Goal: Navigation & Orientation: Go to known website

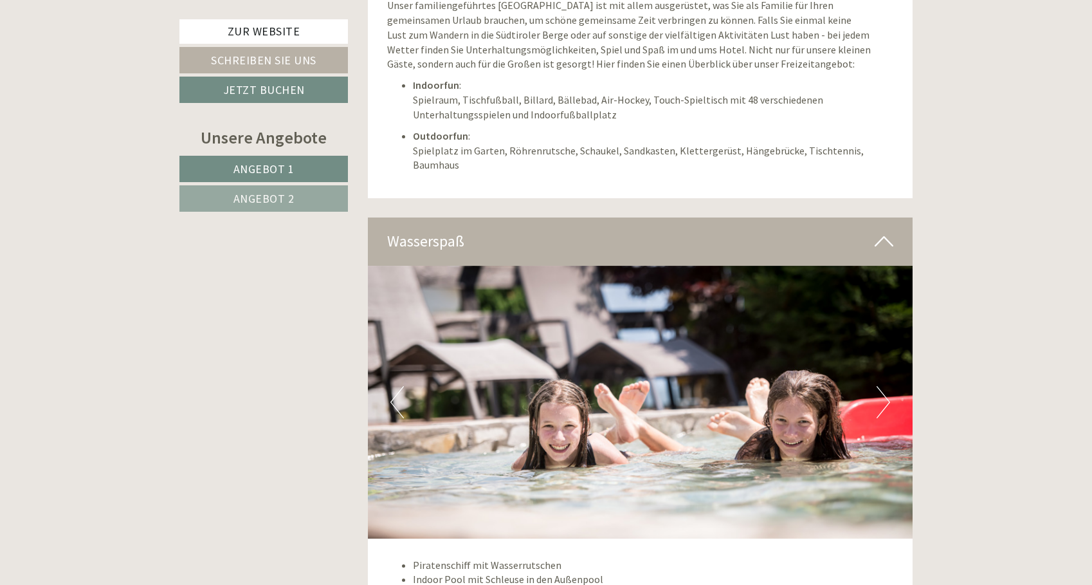
scroll to position [3673, 0]
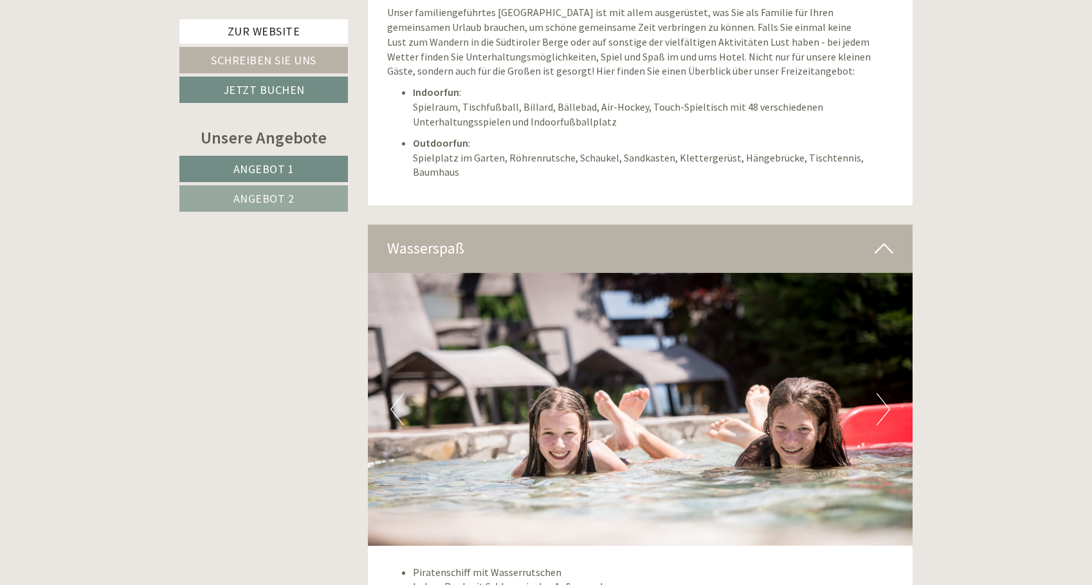
click at [877, 393] on button "Next" at bounding box center [884, 409] width 14 height 32
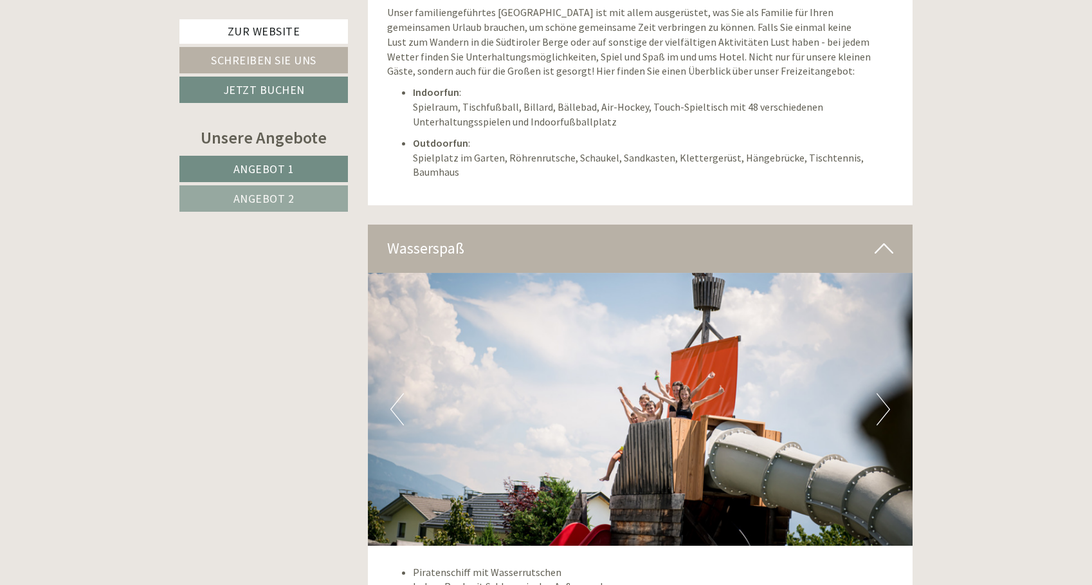
click at [877, 393] on button "Next" at bounding box center [884, 409] width 14 height 32
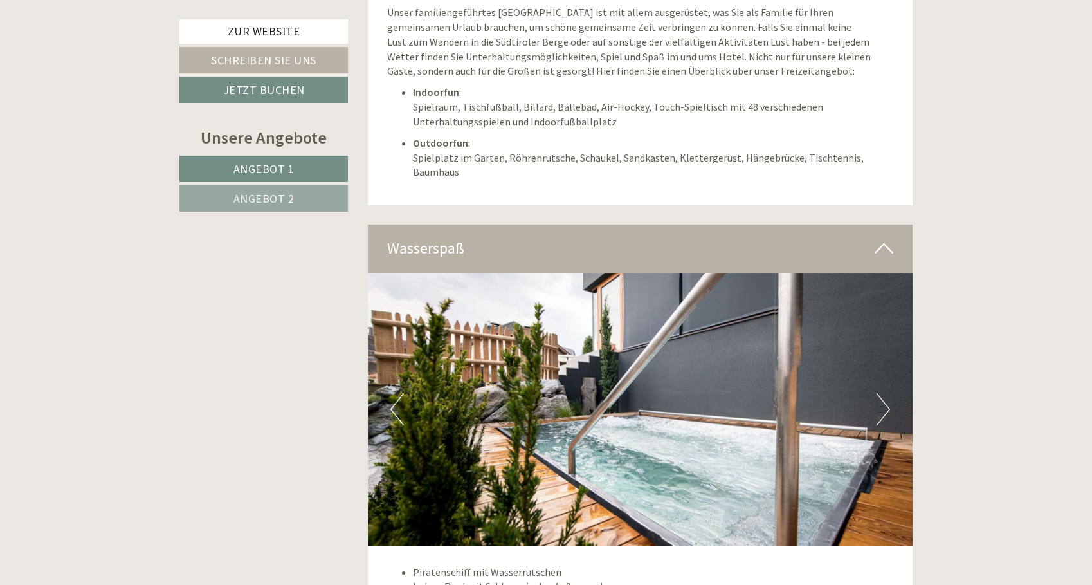
click at [877, 393] on button "Next" at bounding box center [884, 409] width 14 height 32
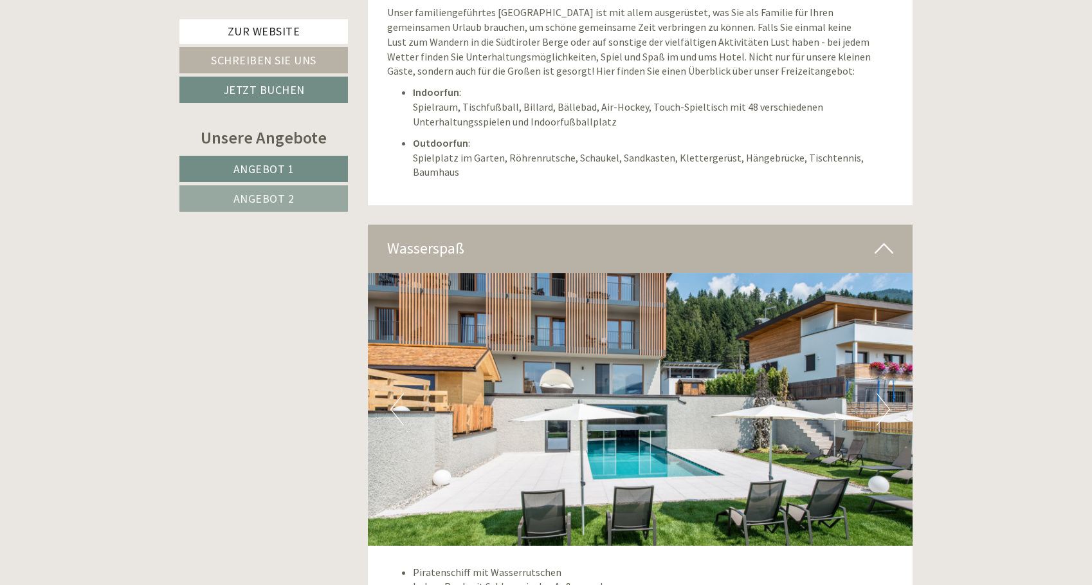
click at [877, 393] on button "Next" at bounding box center [884, 409] width 14 height 32
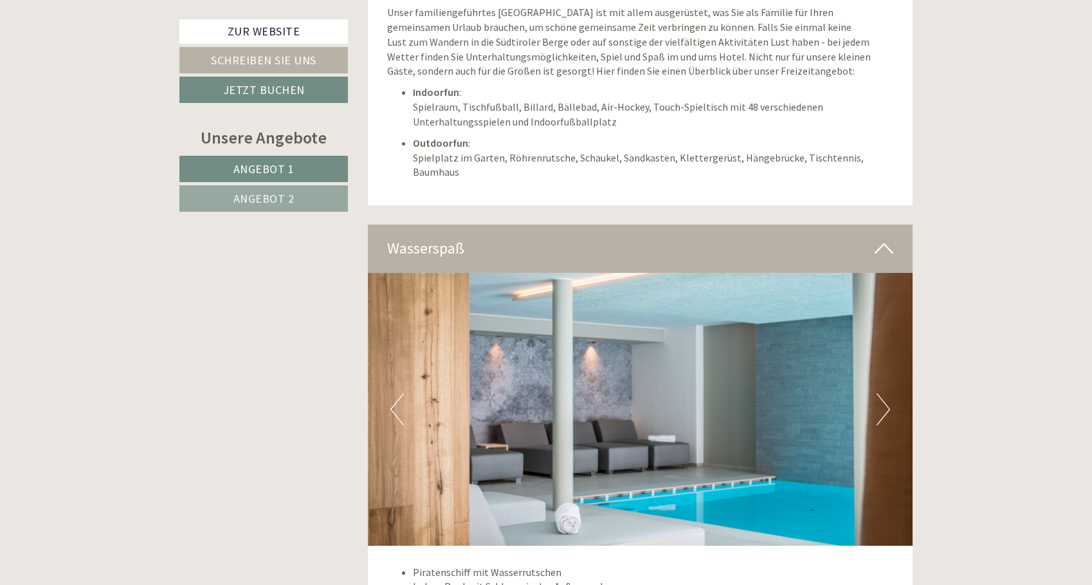
click at [877, 393] on button "Next" at bounding box center [884, 409] width 14 height 32
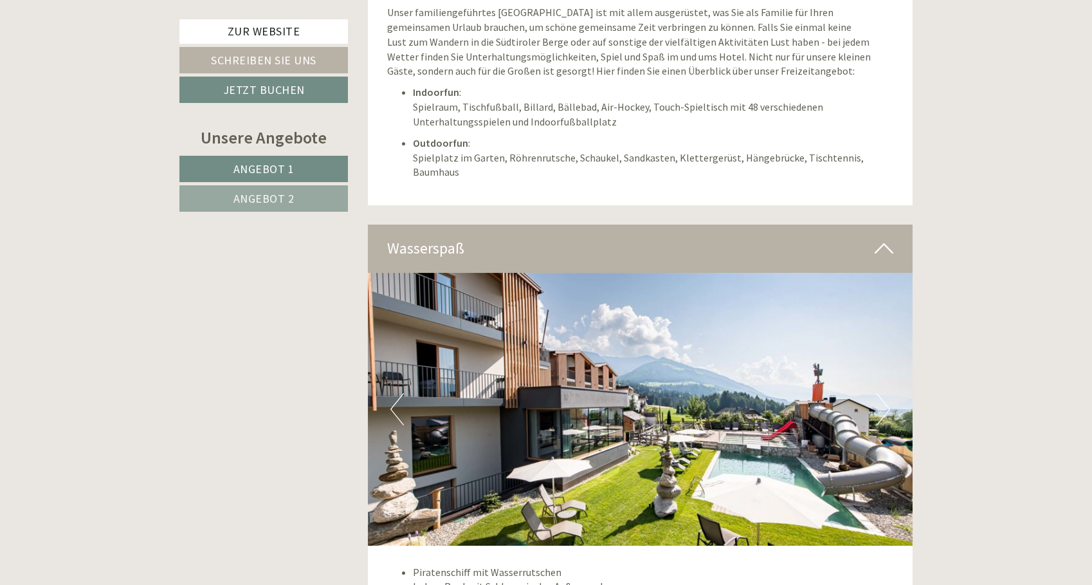
click at [877, 393] on button "Next" at bounding box center [884, 409] width 14 height 32
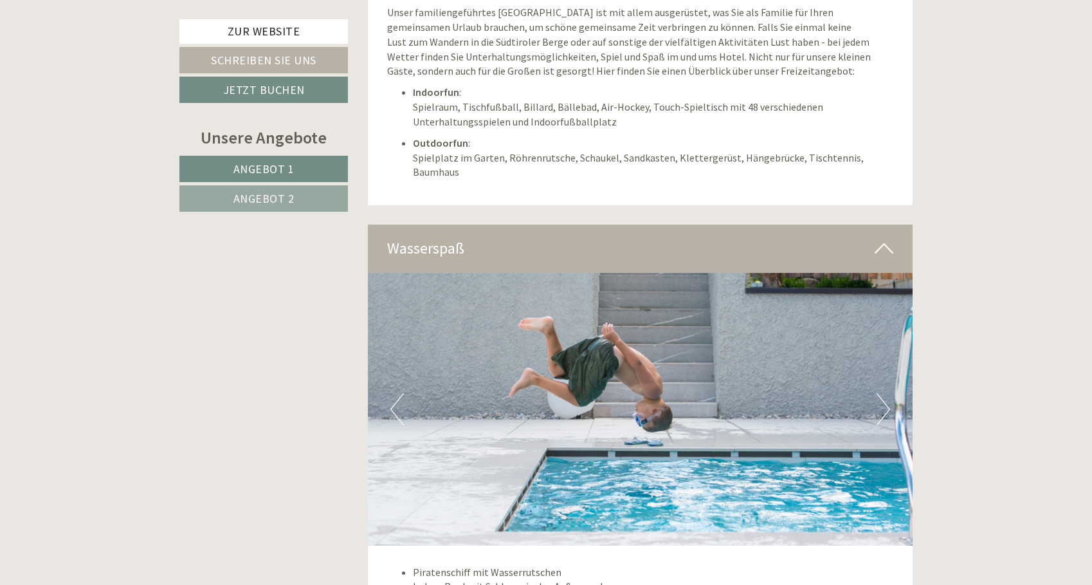
click at [877, 393] on button "Next" at bounding box center [884, 409] width 14 height 32
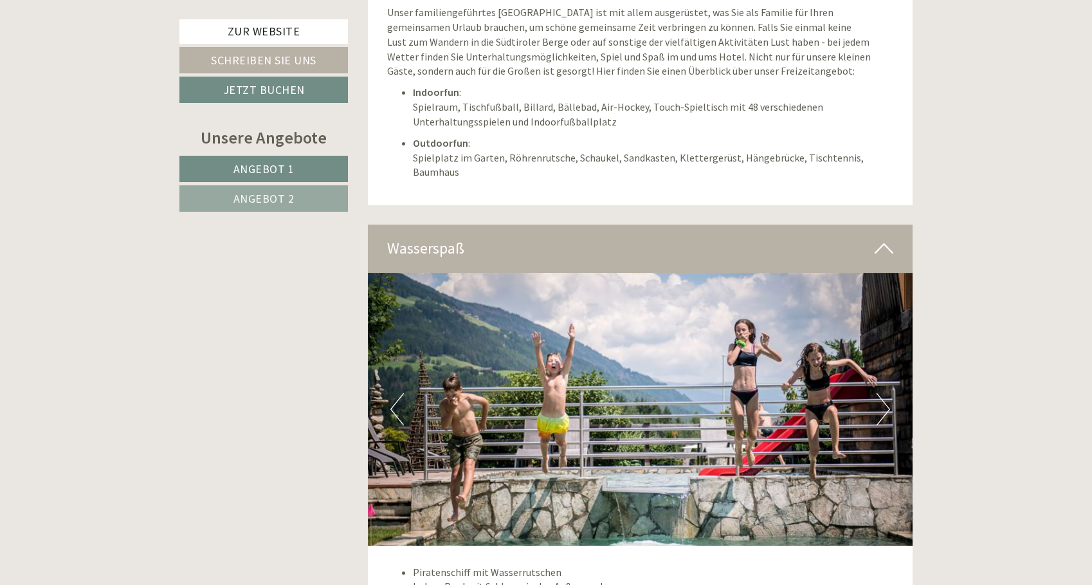
click at [877, 393] on button "Next" at bounding box center [884, 409] width 14 height 32
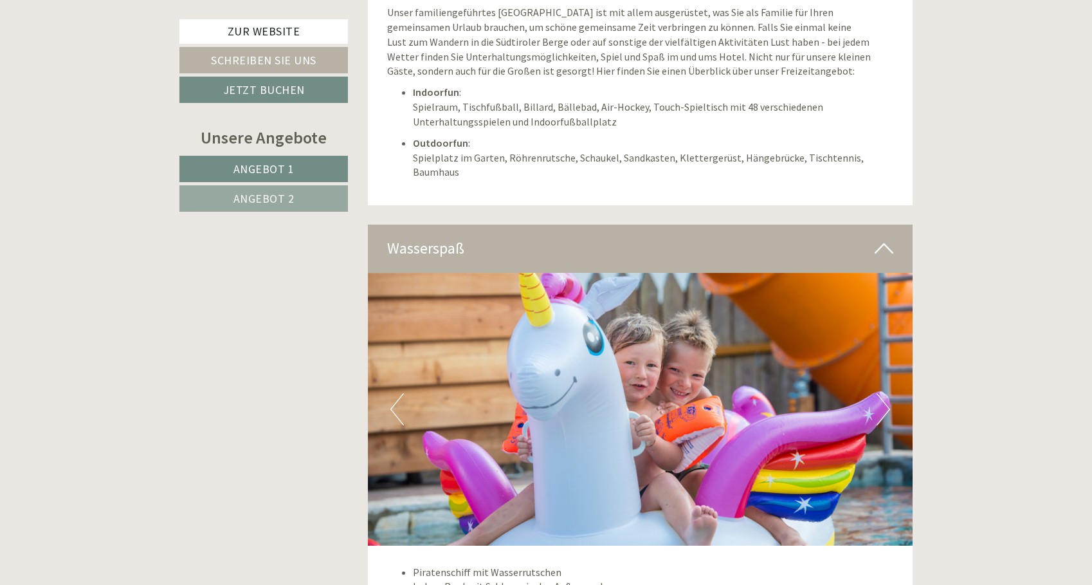
click at [877, 393] on button "Next" at bounding box center [884, 409] width 14 height 32
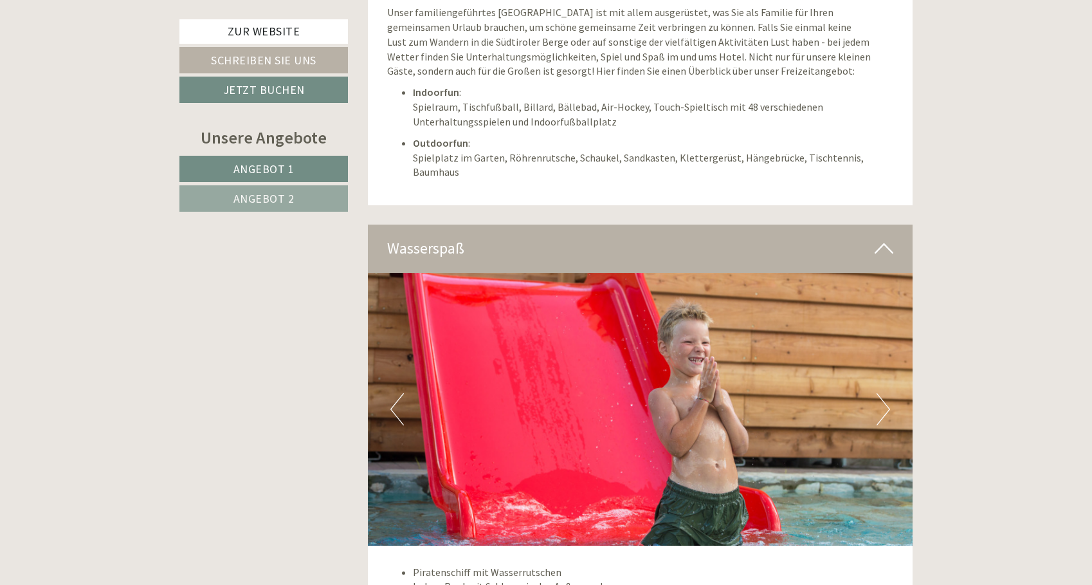
click at [877, 393] on button "Next" at bounding box center [884, 409] width 14 height 32
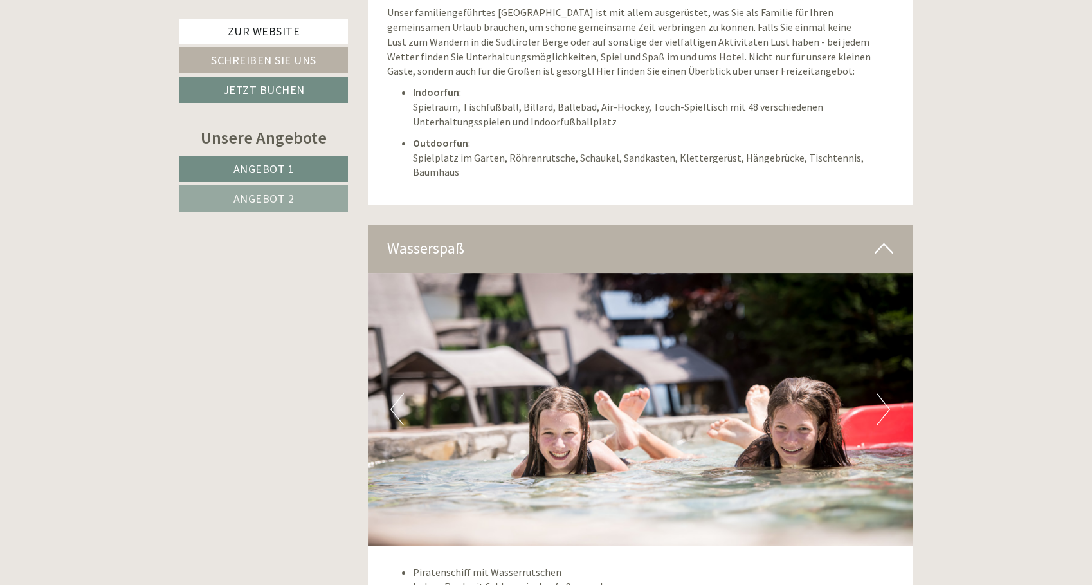
click at [877, 393] on button "Next" at bounding box center [884, 409] width 14 height 32
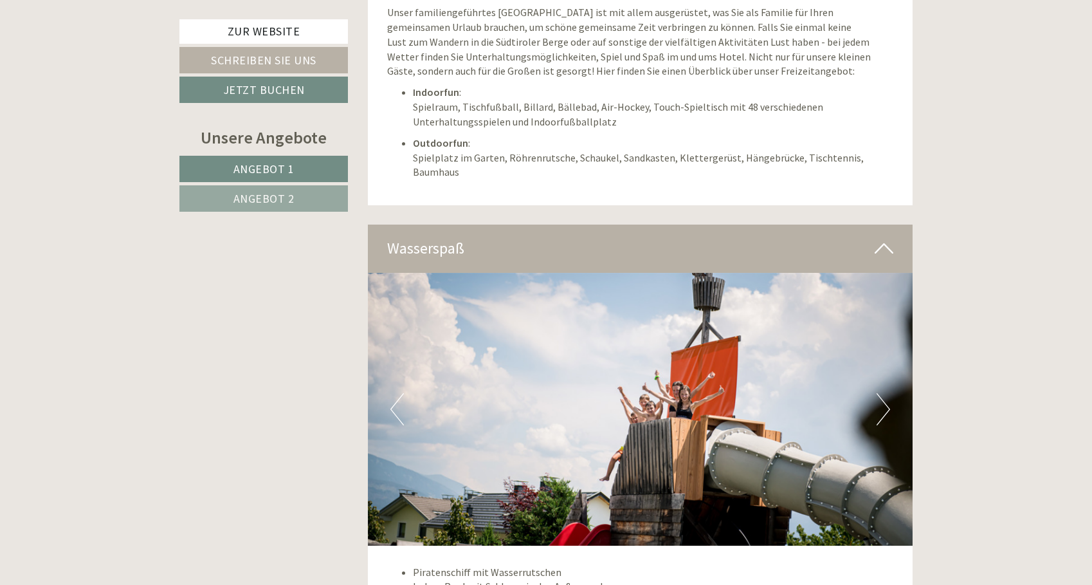
click at [877, 393] on button "Next" at bounding box center [884, 409] width 14 height 32
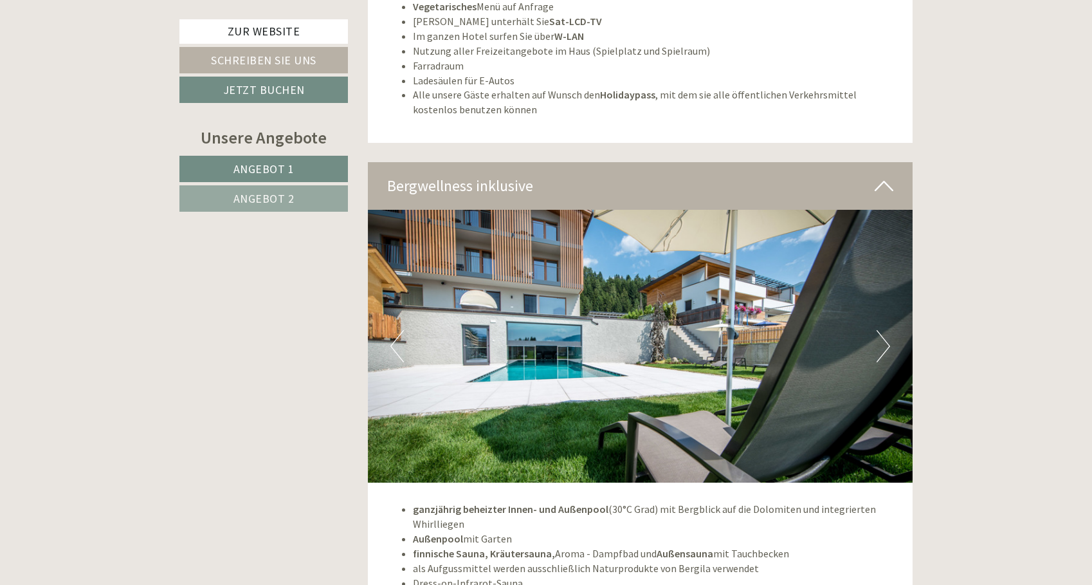
scroll to position [4648, 0]
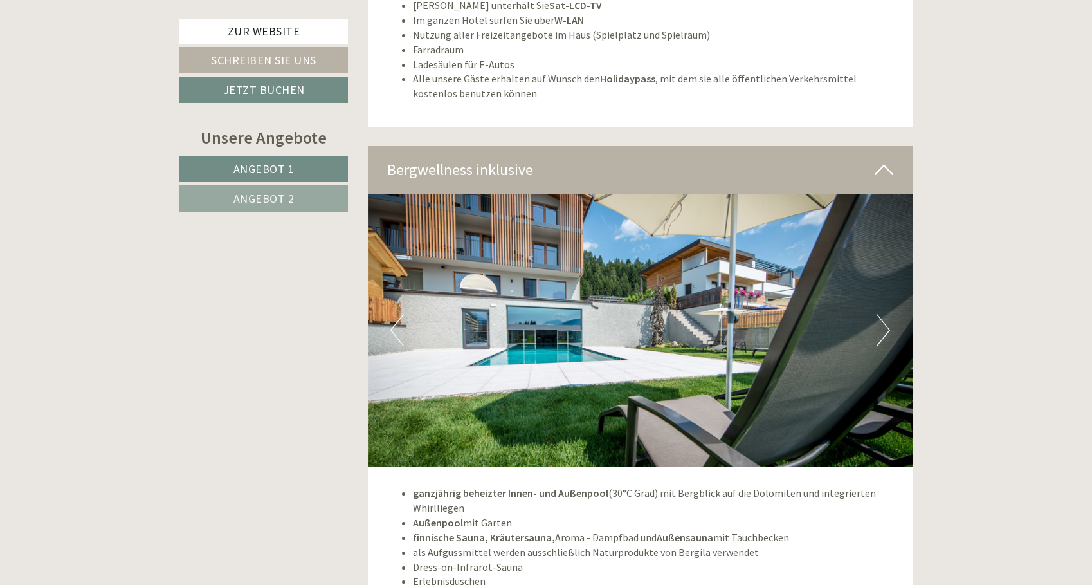
click at [881, 314] on button "Next" at bounding box center [884, 330] width 14 height 32
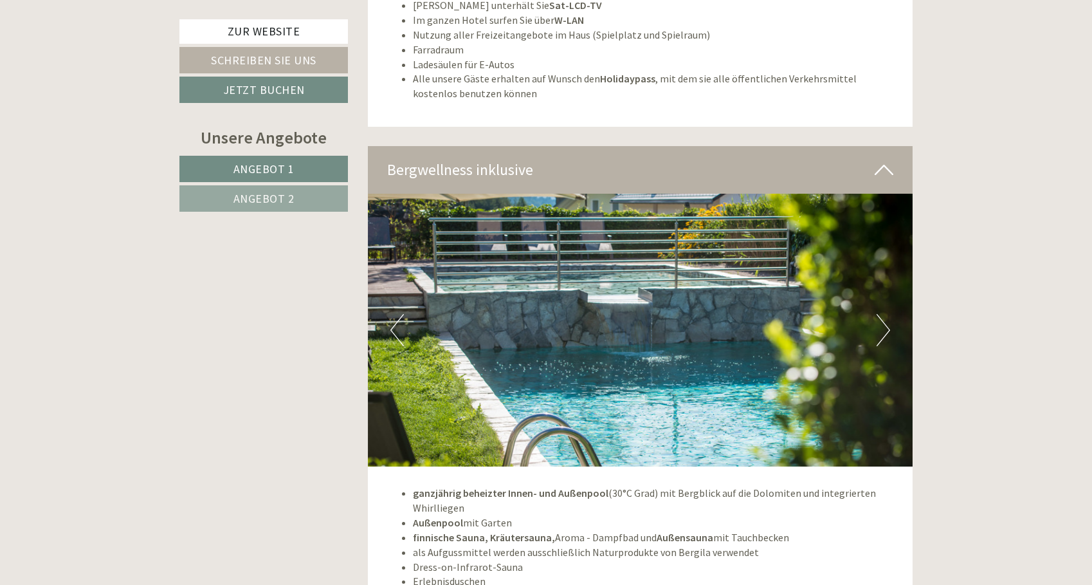
click at [881, 314] on button "Next" at bounding box center [884, 330] width 14 height 32
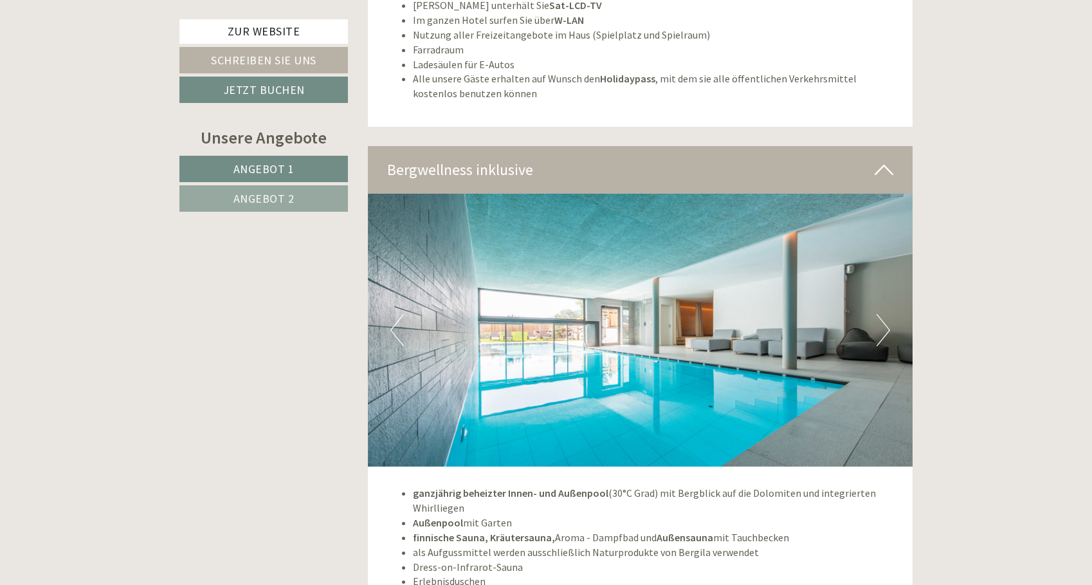
click at [881, 314] on button "Next" at bounding box center [884, 330] width 14 height 32
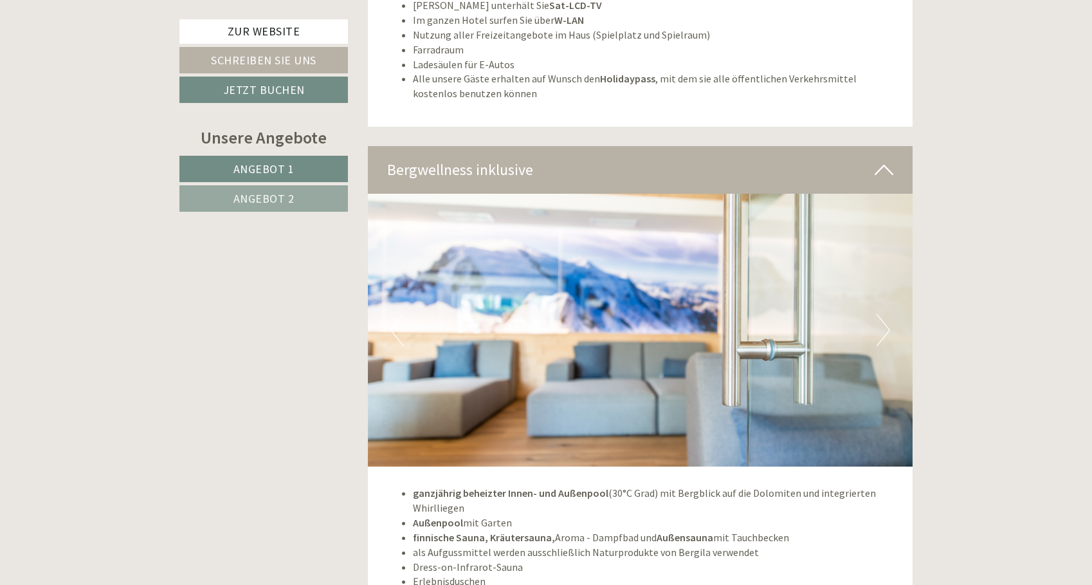
click at [392, 314] on button "Previous" at bounding box center [397, 330] width 14 height 32
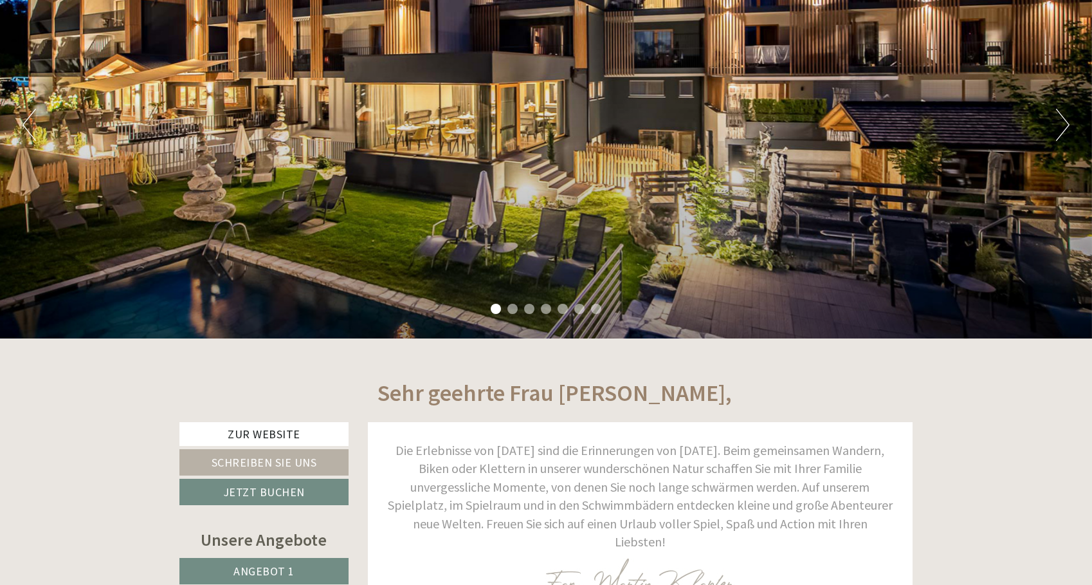
scroll to position [78, 0]
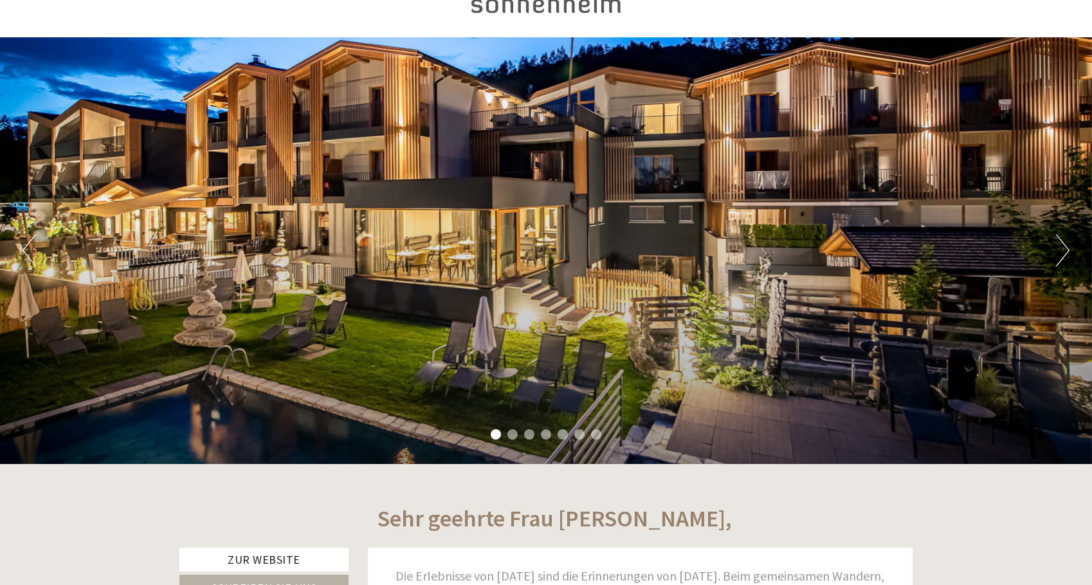
click at [1058, 251] on button "Next" at bounding box center [1063, 250] width 14 height 32
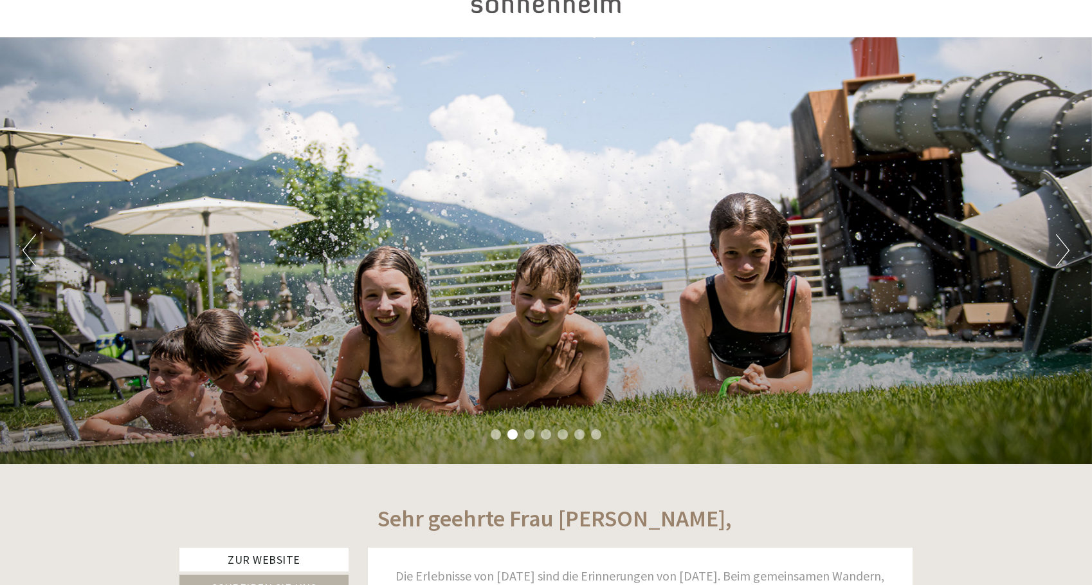
click at [1058, 251] on button "Next" at bounding box center [1063, 250] width 14 height 32
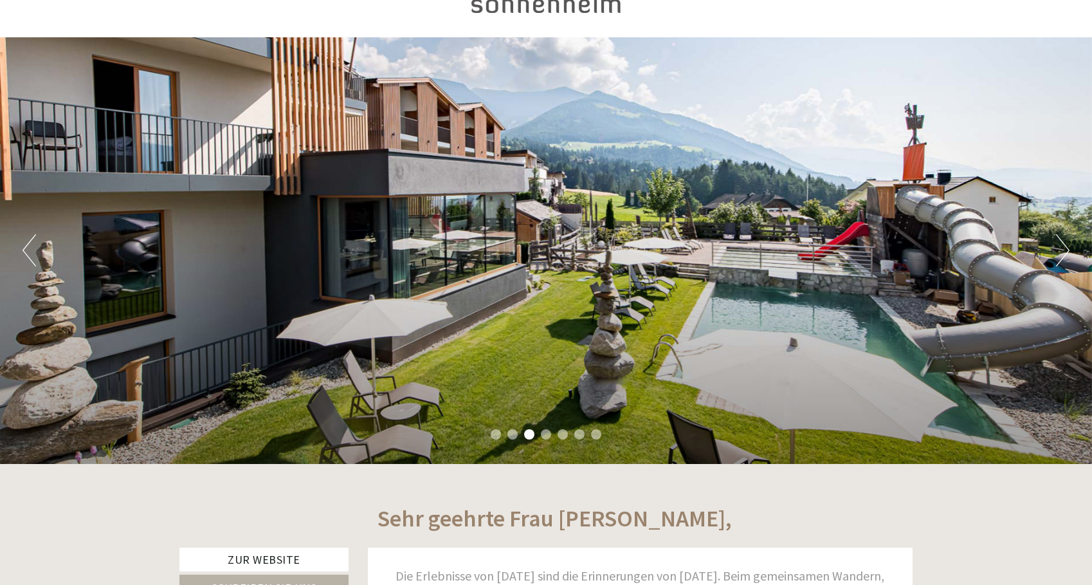
click at [1058, 251] on button "Next" at bounding box center [1063, 250] width 14 height 32
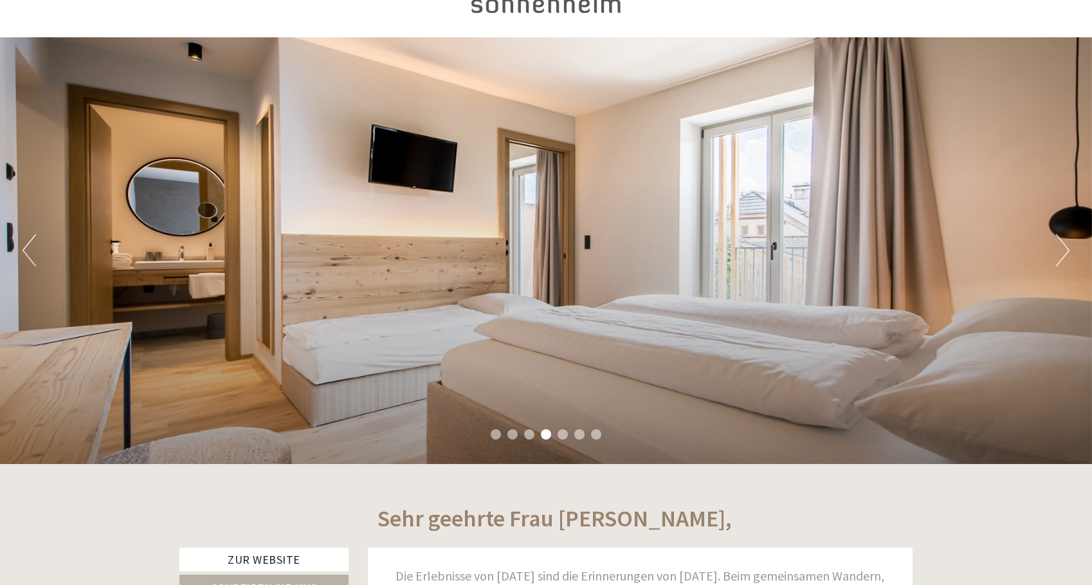
click at [1058, 251] on button "Next" at bounding box center [1063, 250] width 14 height 32
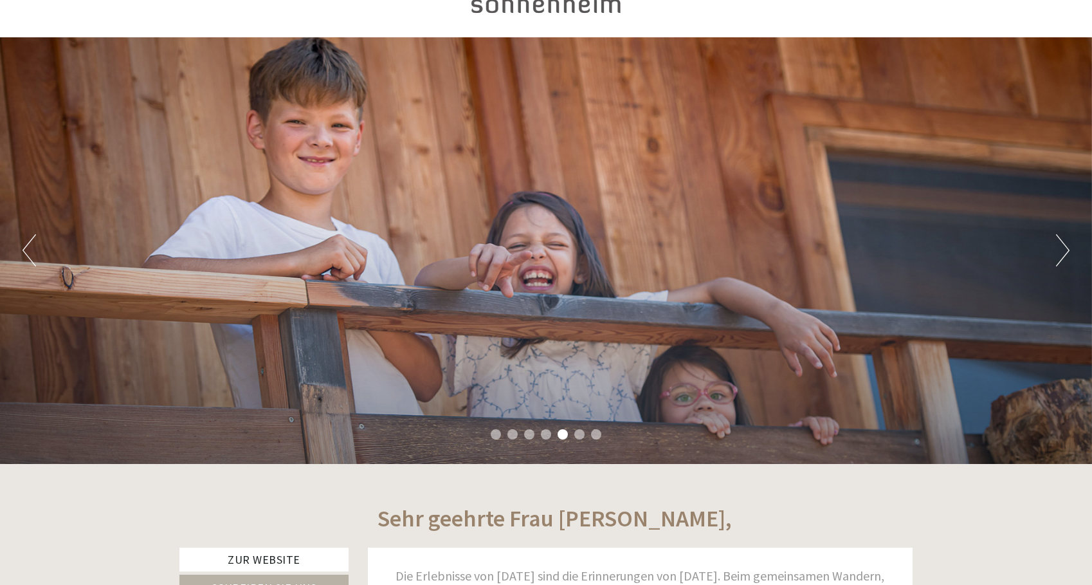
click at [1058, 251] on button "Next" at bounding box center [1063, 250] width 14 height 32
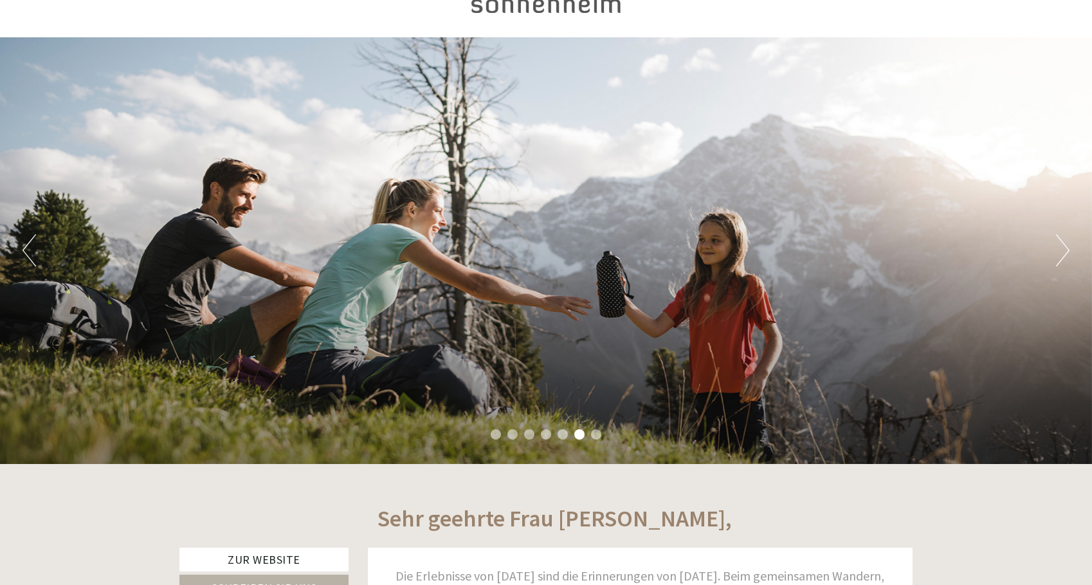
click at [1058, 251] on button "Next" at bounding box center [1063, 250] width 14 height 32
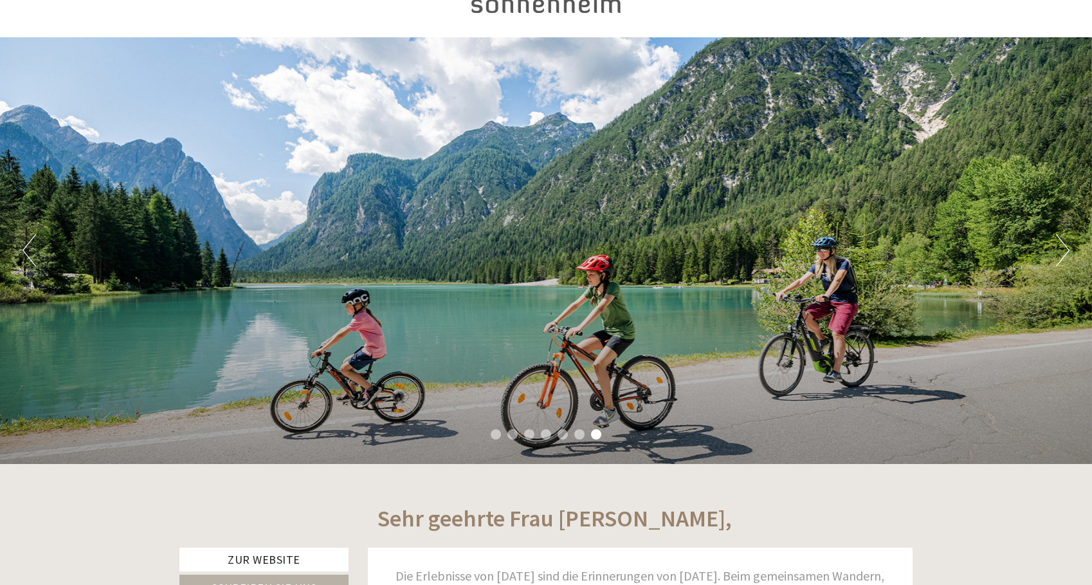
click at [1058, 251] on button "Next" at bounding box center [1063, 250] width 14 height 32
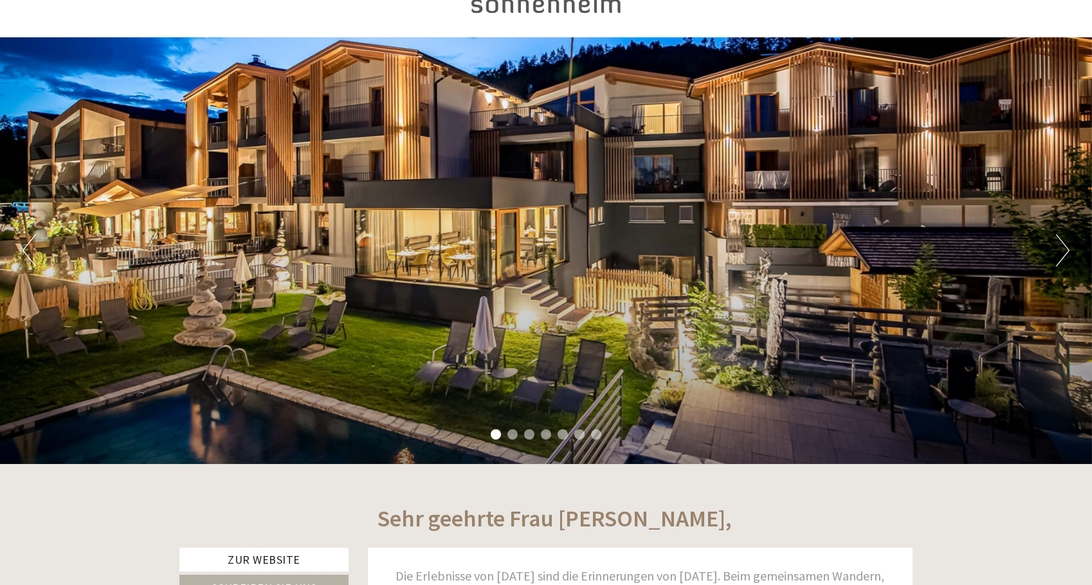
click at [1058, 251] on button "Next" at bounding box center [1063, 250] width 14 height 32
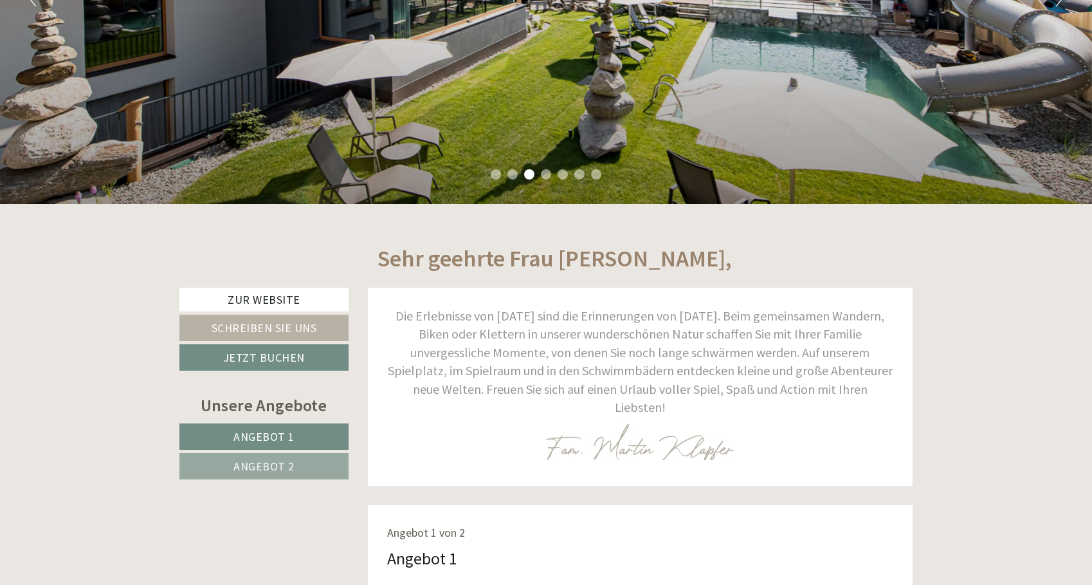
scroll to position [517, 0]
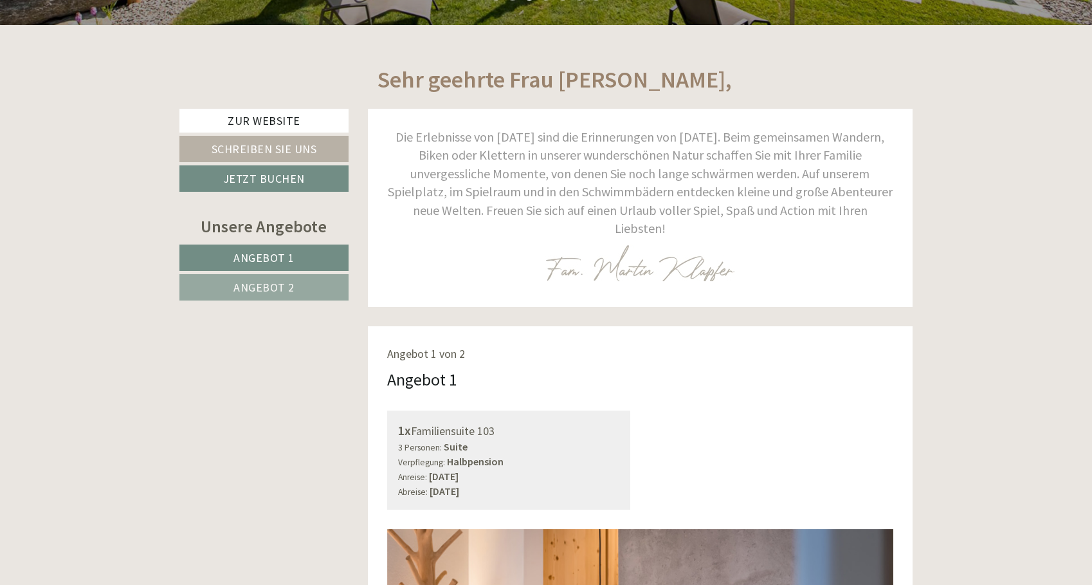
click at [236, 119] on link "Zur Website" at bounding box center [263, 121] width 169 height 24
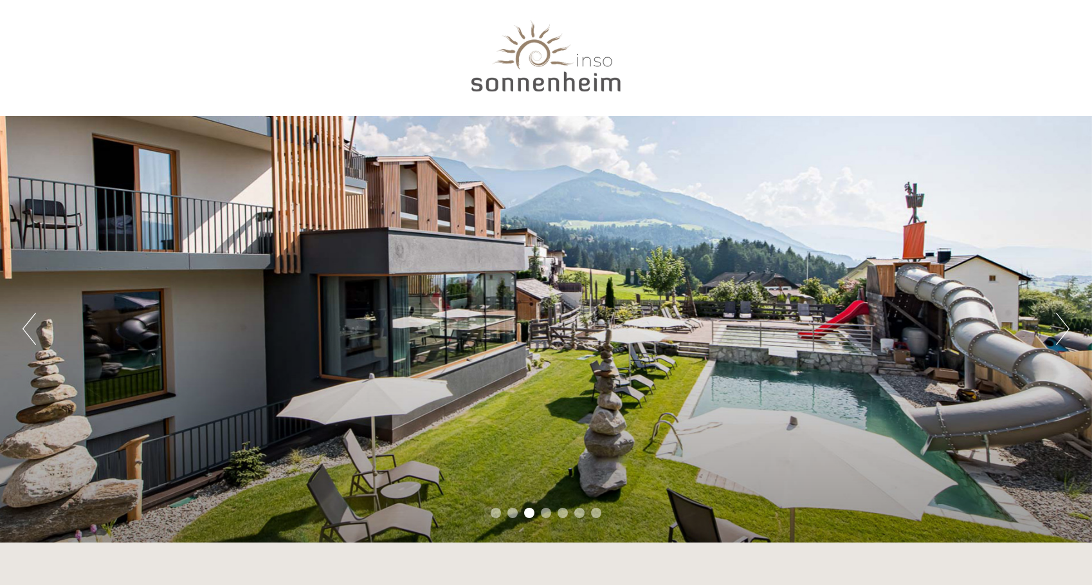
scroll to position [0, 0]
